Goal: Information Seeking & Learning: Learn about a topic

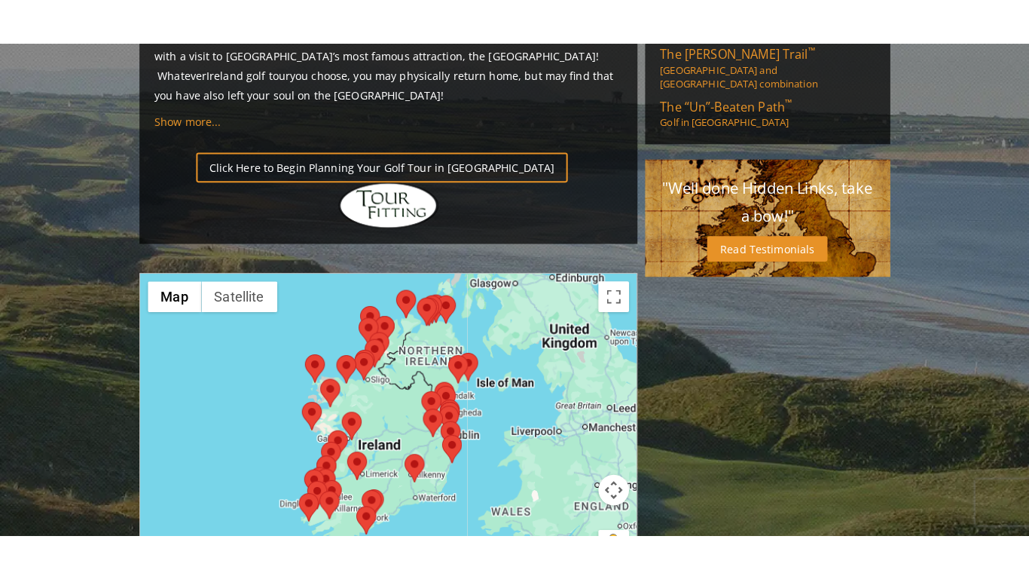
scroll to position [1151, 0]
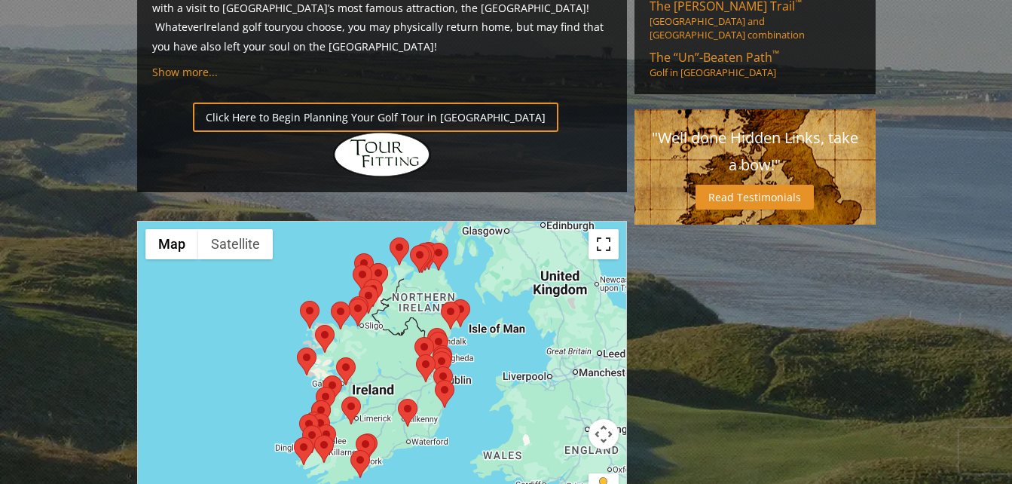
click at [605, 229] on button "Toggle fullscreen view" at bounding box center [603, 244] width 30 height 30
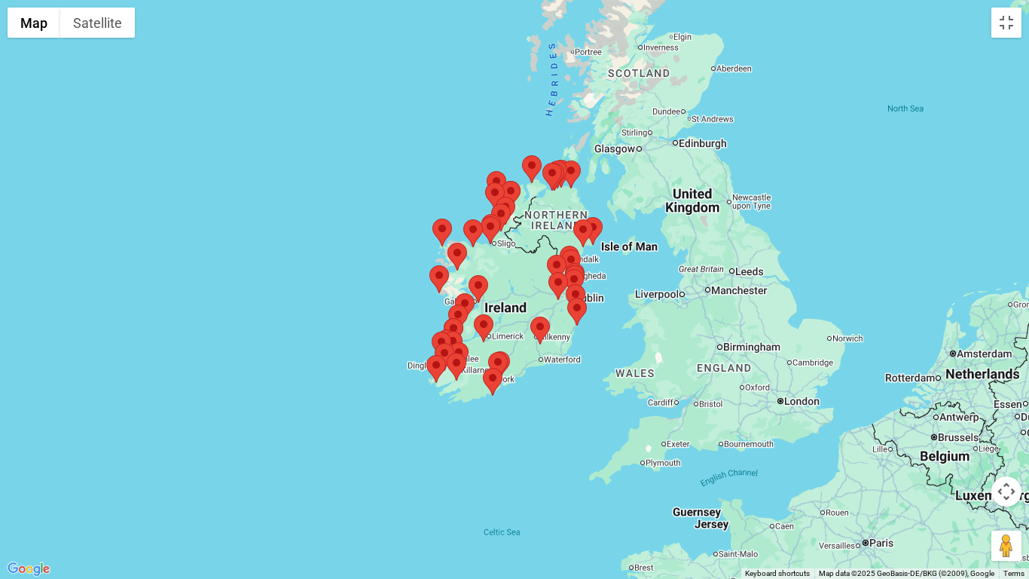
click at [455, 363] on img at bounding box center [457, 367] width 20 height 28
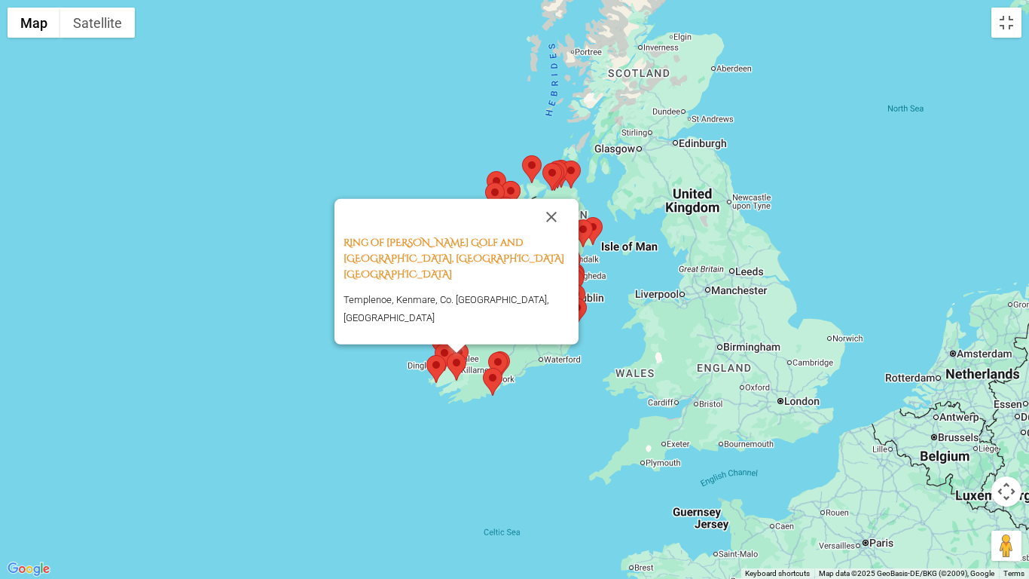
click at [461, 349] on div at bounding box center [457, 348] width 19 height 9
click at [460, 347] on div at bounding box center [457, 348] width 19 height 9
click at [500, 365] on img at bounding box center [498, 366] width 20 height 28
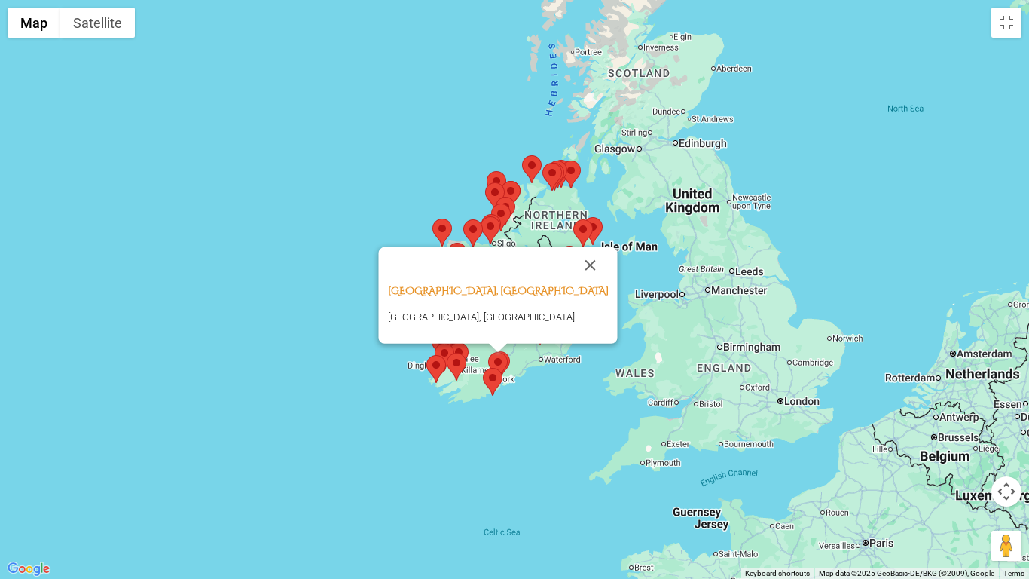
click at [493, 381] on img at bounding box center [493, 382] width 20 height 28
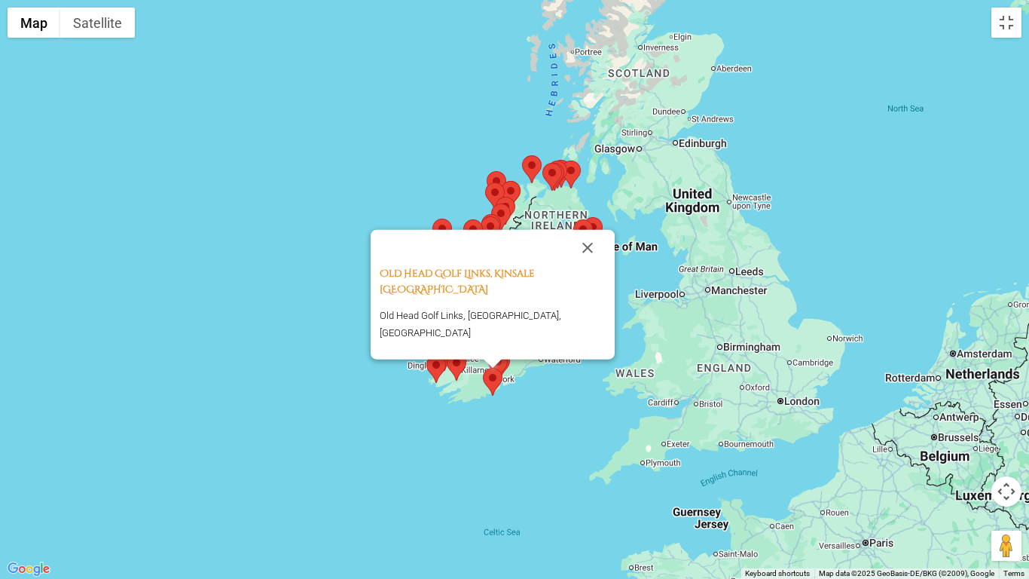
click at [433, 366] on img at bounding box center [436, 369] width 20 height 28
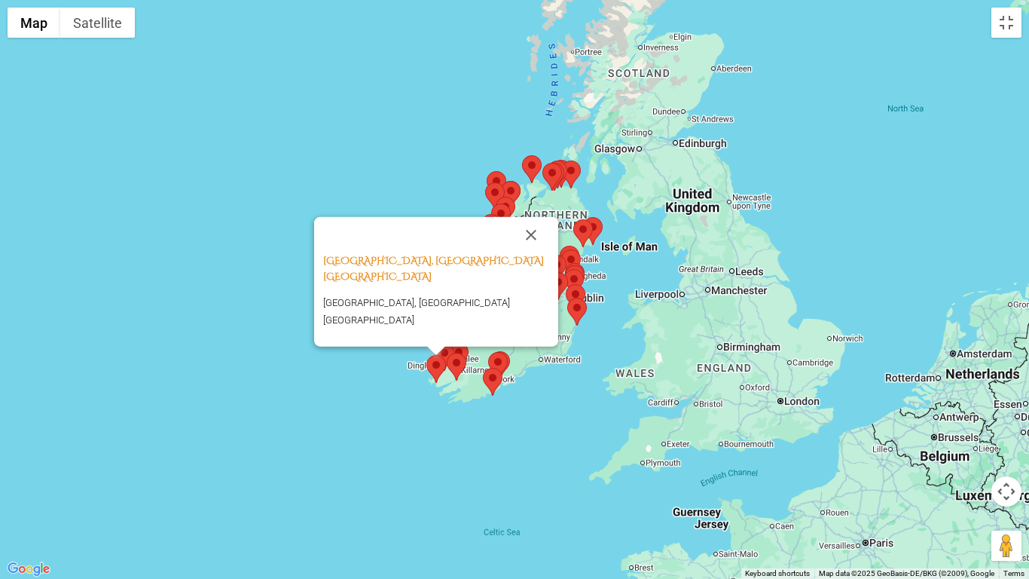
click at [588, 351] on div "[GEOGRAPHIC_DATA], [GEOGRAPHIC_DATA] [GEOGRAPHIC_DATA] [GEOGRAPHIC_DATA] Golf L…" at bounding box center [514, 289] width 1029 height 579
click at [527, 248] on button "Close" at bounding box center [531, 235] width 36 height 36
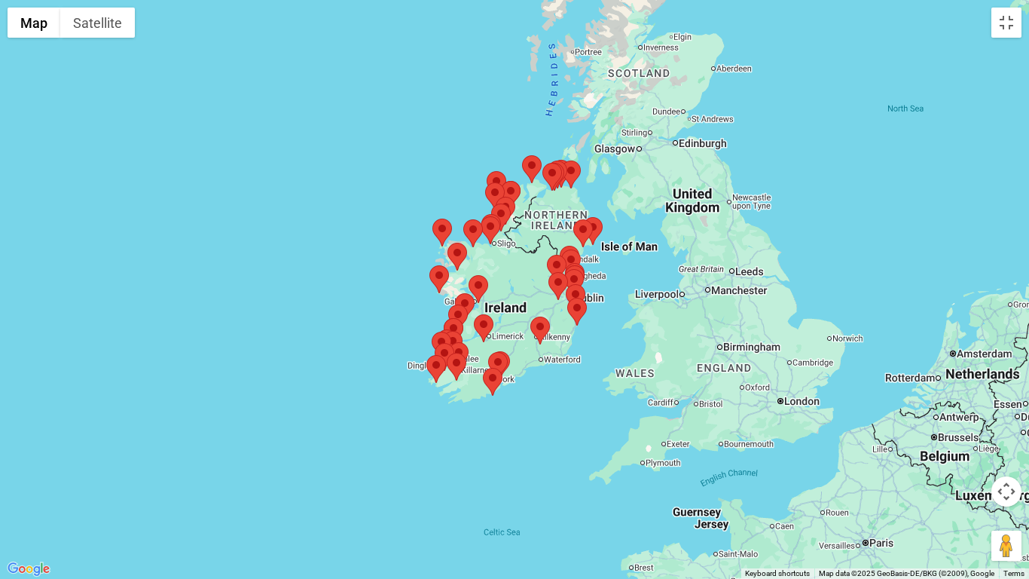
click at [459, 309] on img at bounding box center [458, 318] width 20 height 28
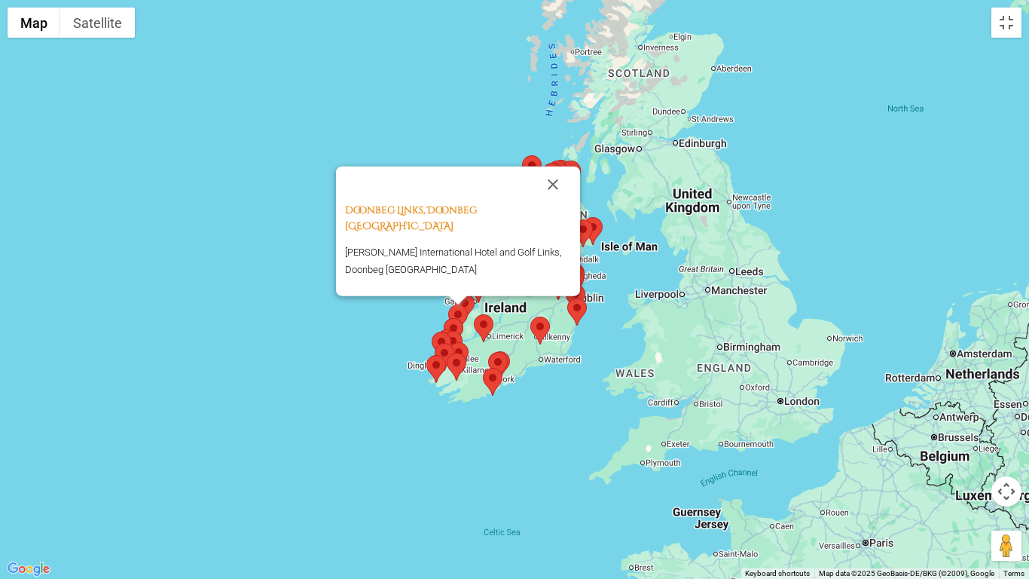
click at [455, 322] on img at bounding box center [454, 332] width 20 height 28
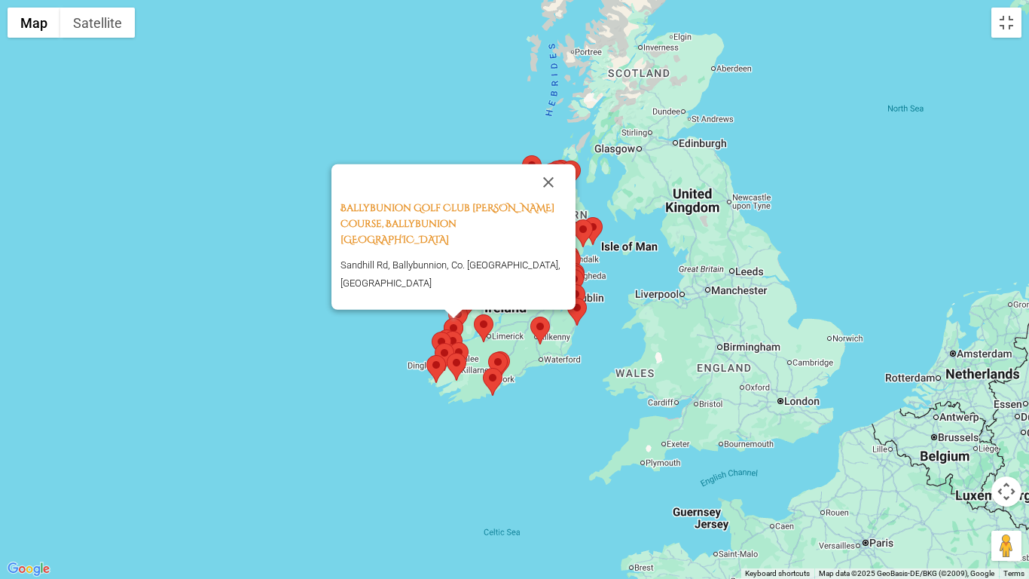
click at [486, 322] on img at bounding box center [484, 328] width 20 height 28
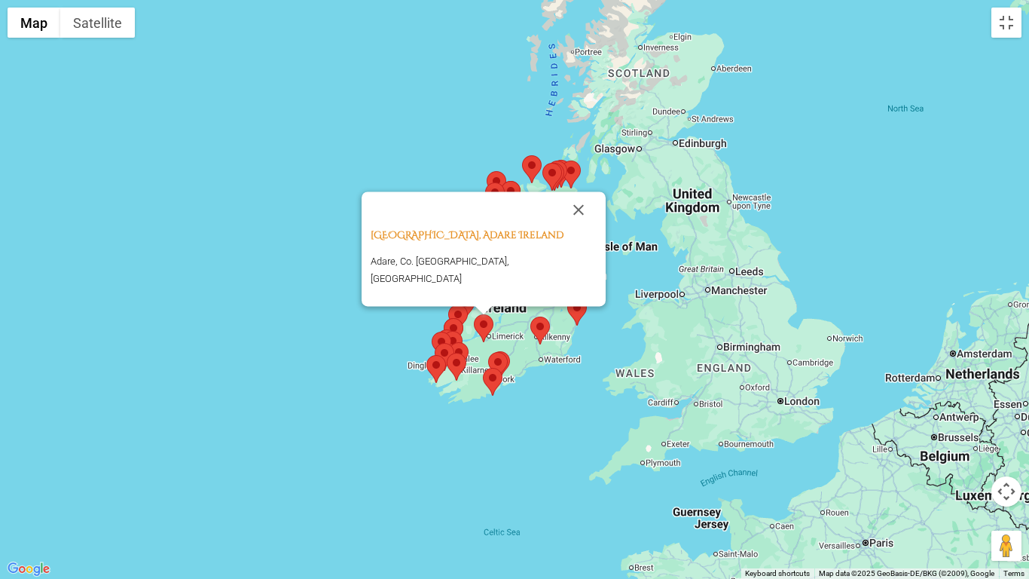
click at [542, 329] on img at bounding box center [540, 330] width 20 height 28
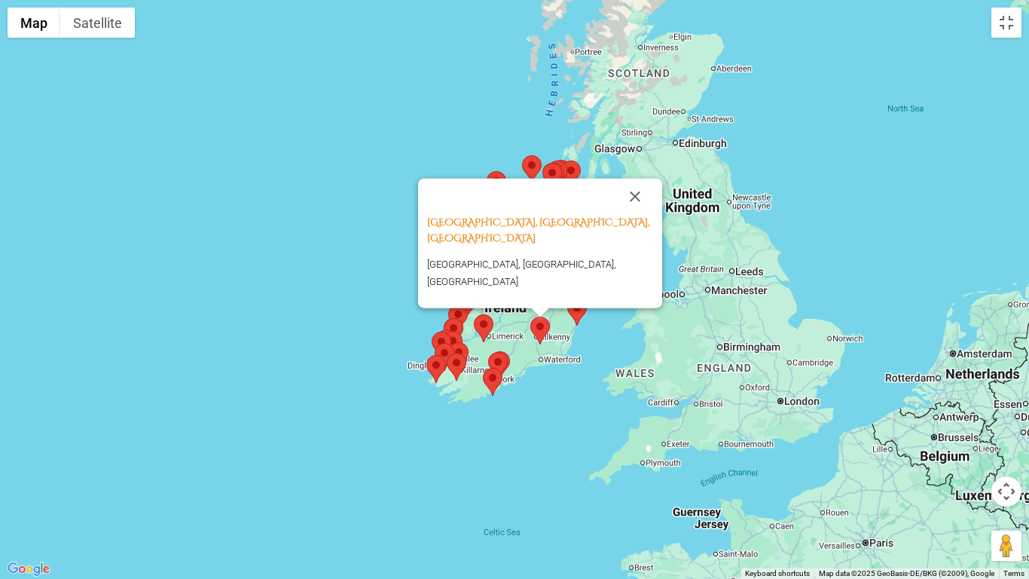
click at [560, 366] on div "[GEOGRAPHIC_DATA], [GEOGRAPHIC_DATA], [GEOGRAPHIC_DATA] [GEOGRAPHIC_DATA], [GEO…" at bounding box center [514, 289] width 1029 height 579
click at [451, 337] on img at bounding box center [442, 346] width 20 height 28
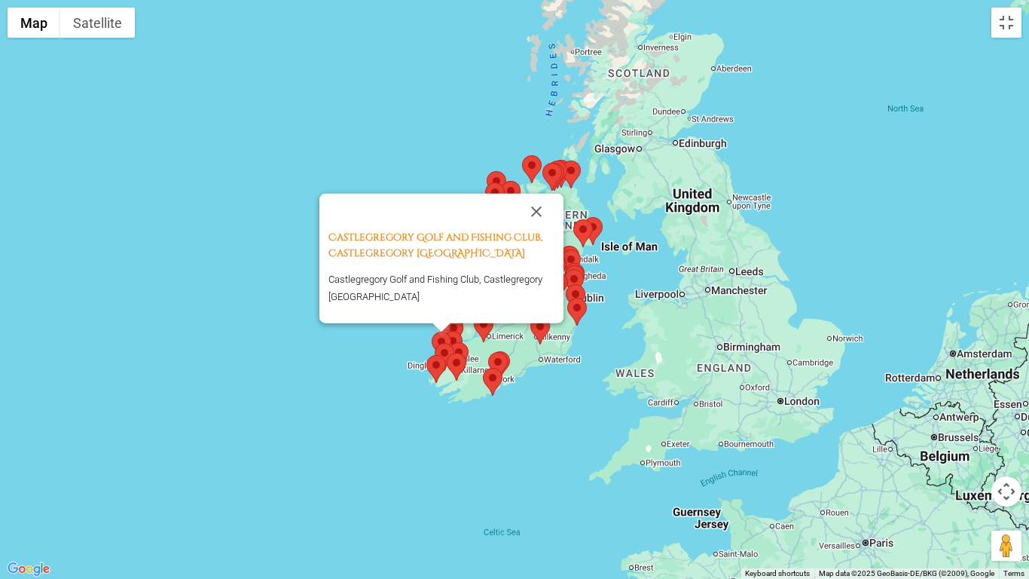
click at [439, 336] on img at bounding box center [442, 346] width 20 height 28
click at [457, 348] on img at bounding box center [459, 356] width 20 height 28
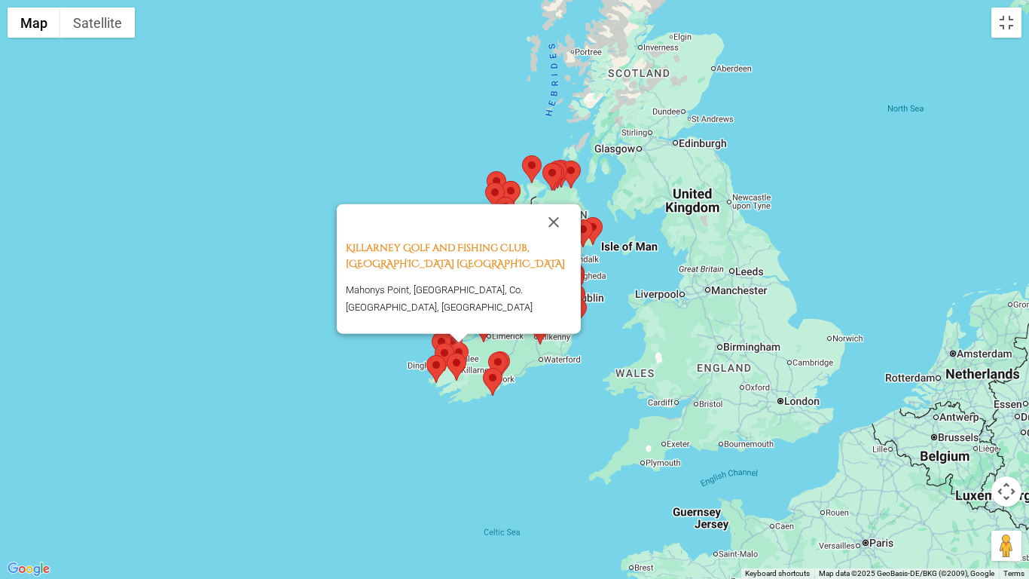
click at [460, 360] on img at bounding box center [457, 367] width 20 height 28
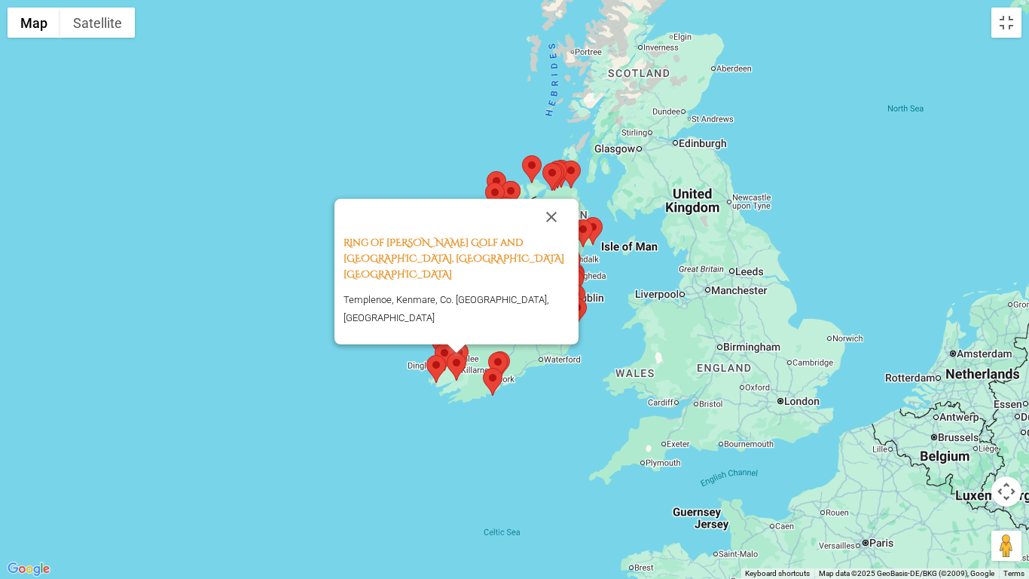
click at [463, 350] on div at bounding box center [457, 348] width 19 height 9
click at [460, 345] on div at bounding box center [457, 348] width 19 height 9
click at [460, 359] on img at bounding box center [457, 367] width 20 height 28
click at [567, 377] on div "Ring of [PERSON_NAME][GEOGRAPHIC_DATA], [GEOGRAPHIC_DATA] Templenoe, [GEOGRAPHI…" at bounding box center [514, 289] width 1029 height 579
click at [552, 235] on button "Close" at bounding box center [551, 217] width 36 height 36
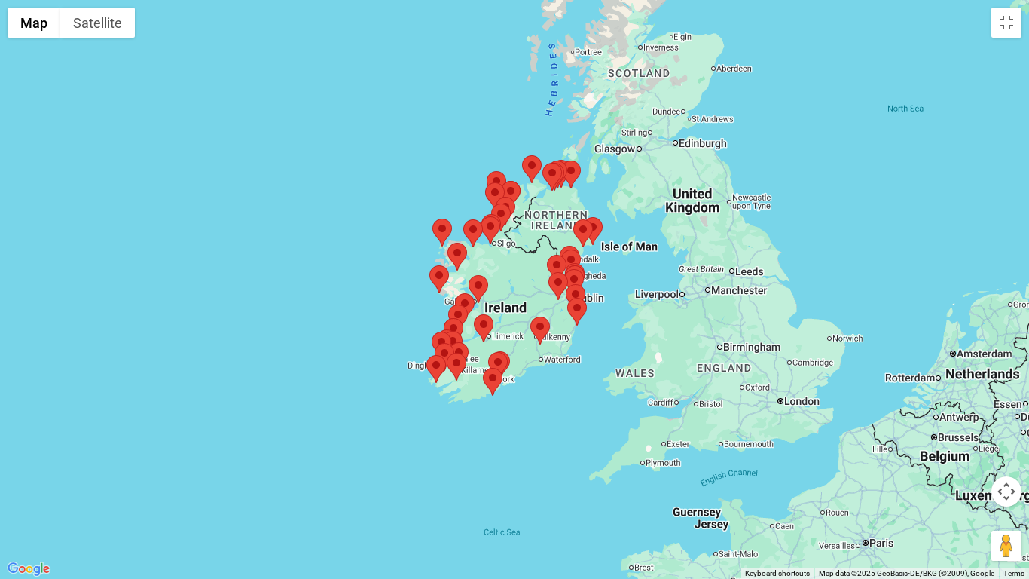
click at [457, 337] on img at bounding box center [453, 345] width 20 height 28
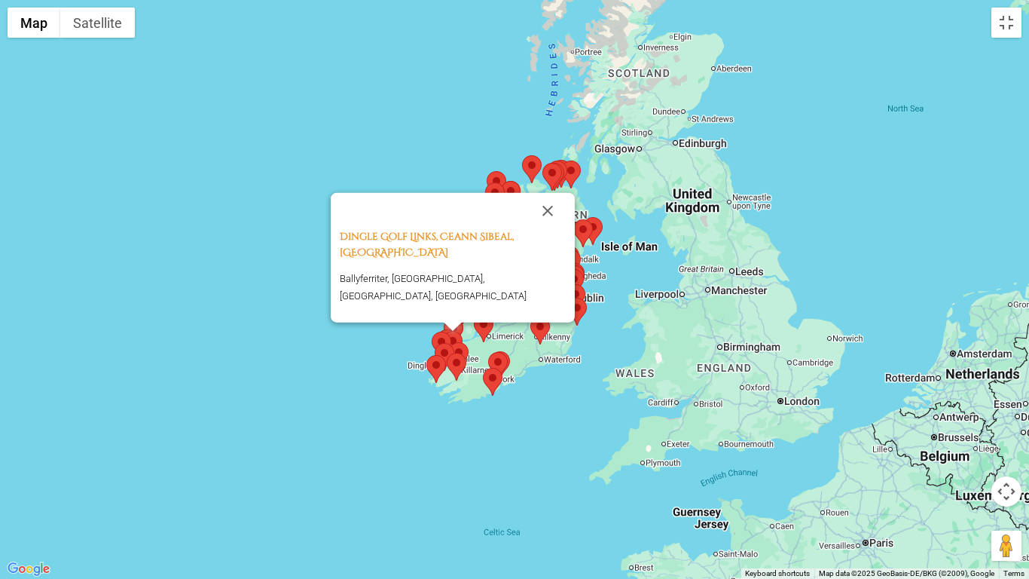
click at [461, 348] on img at bounding box center [459, 356] width 20 height 28
click at [443, 337] on img at bounding box center [442, 346] width 20 height 28
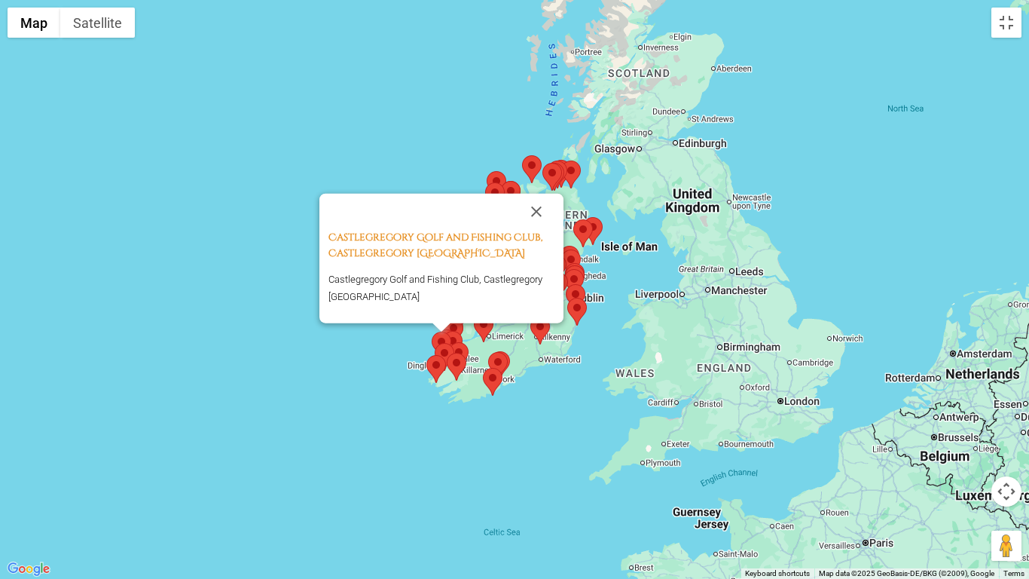
click at [462, 348] on img at bounding box center [459, 356] width 20 height 28
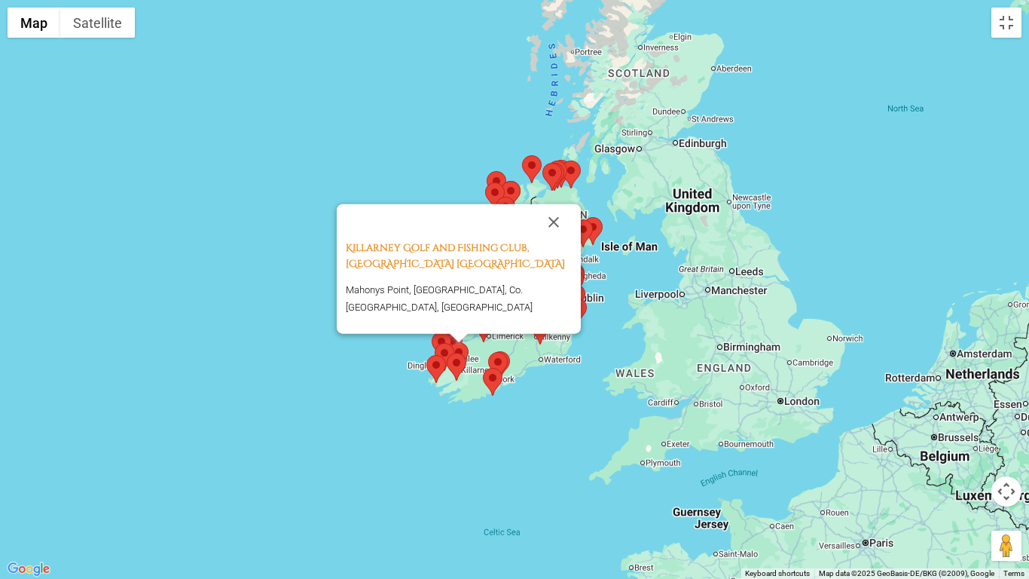
click at [454, 310] on p "Mahonys Point, [GEOGRAPHIC_DATA], Co. [GEOGRAPHIC_DATA], [GEOGRAPHIC_DATA]" at bounding box center [459, 297] width 226 height 35
click at [434, 270] on link "Killarney Golf and Fishing Club, [GEOGRAPHIC_DATA] [GEOGRAPHIC_DATA]" at bounding box center [455, 255] width 219 height 29
click at [557, 240] on button "Close" at bounding box center [554, 222] width 36 height 36
